Goal: Information Seeking & Learning: Learn about a topic

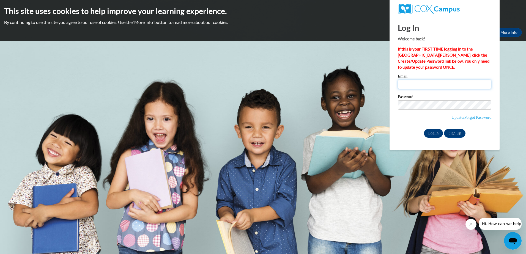
type input "crystalsapp1982@gmail.com"
click at [430, 134] on input "Log In" at bounding box center [433, 133] width 19 height 9
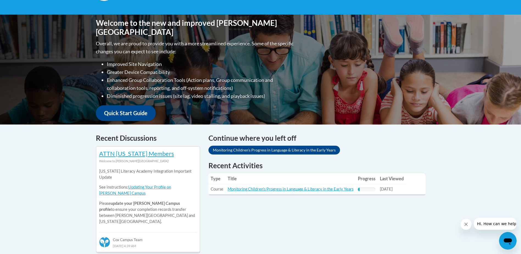
scroll to position [137, 0]
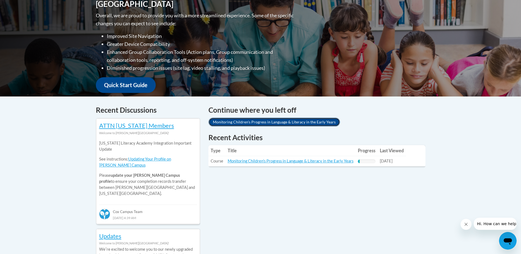
click at [273, 122] on link "Monitoring Children's Progress in Language & Literacy in the Early Years" at bounding box center [275, 122] width 132 height 9
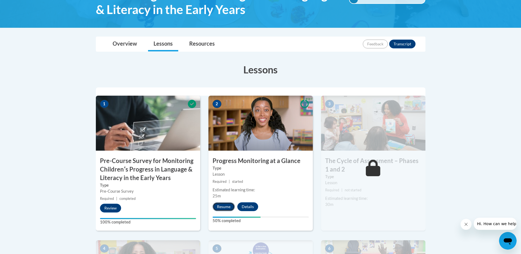
click at [222, 206] on button "Resume" at bounding box center [224, 206] width 22 height 9
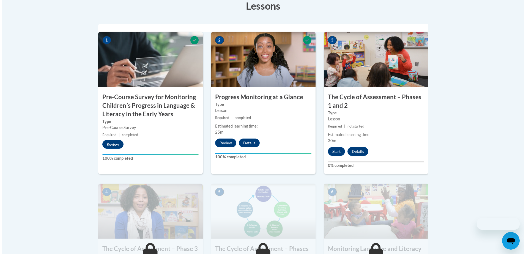
scroll to position [192, 0]
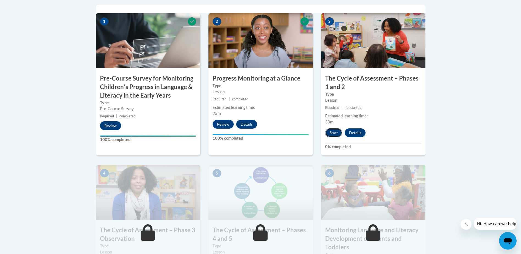
click at [332, 131] on button "Start" at bounding box center [333, 132] width 17 height 9
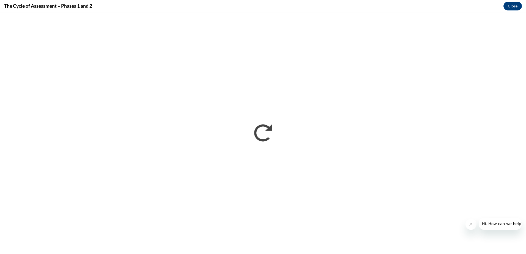
scroll to position [0, 0]
